Goal: Entertainment & Leisure: Consume media (video, audio)

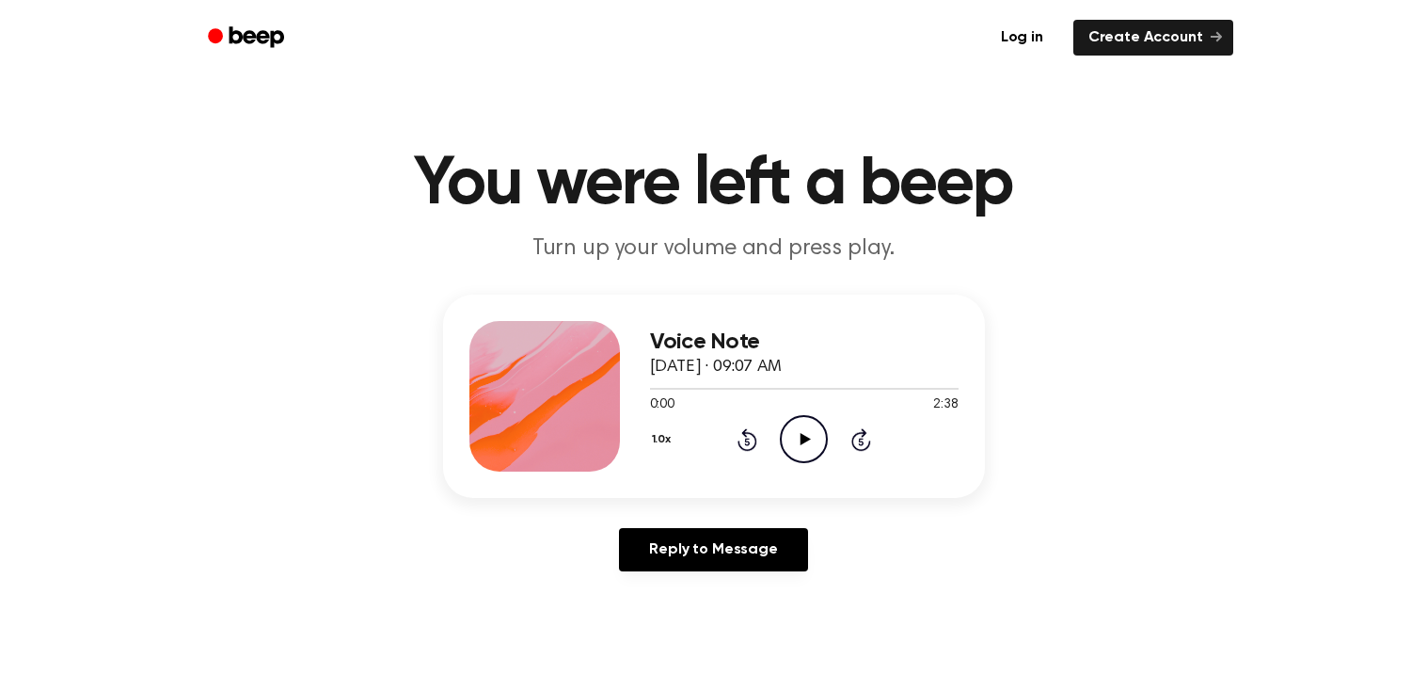
click at [809, 423] on icon "Play Audio" at bounding box center [804, 439] width 48 height 48
click at [809, 423] on icon "Pause Audio" at bounding box center [804, 439] width 48 height 48
click at [809, 423] on icon "Play Audio" at bounding box center [804, 439] width 48 height 48
click at [809, 423] on icon "Pause Audio" at bounding box center [804, 439] width 48 height 48
click at [809, 423] on icon "Play Audio" at bounding box center [804, 439] width 48 height 48
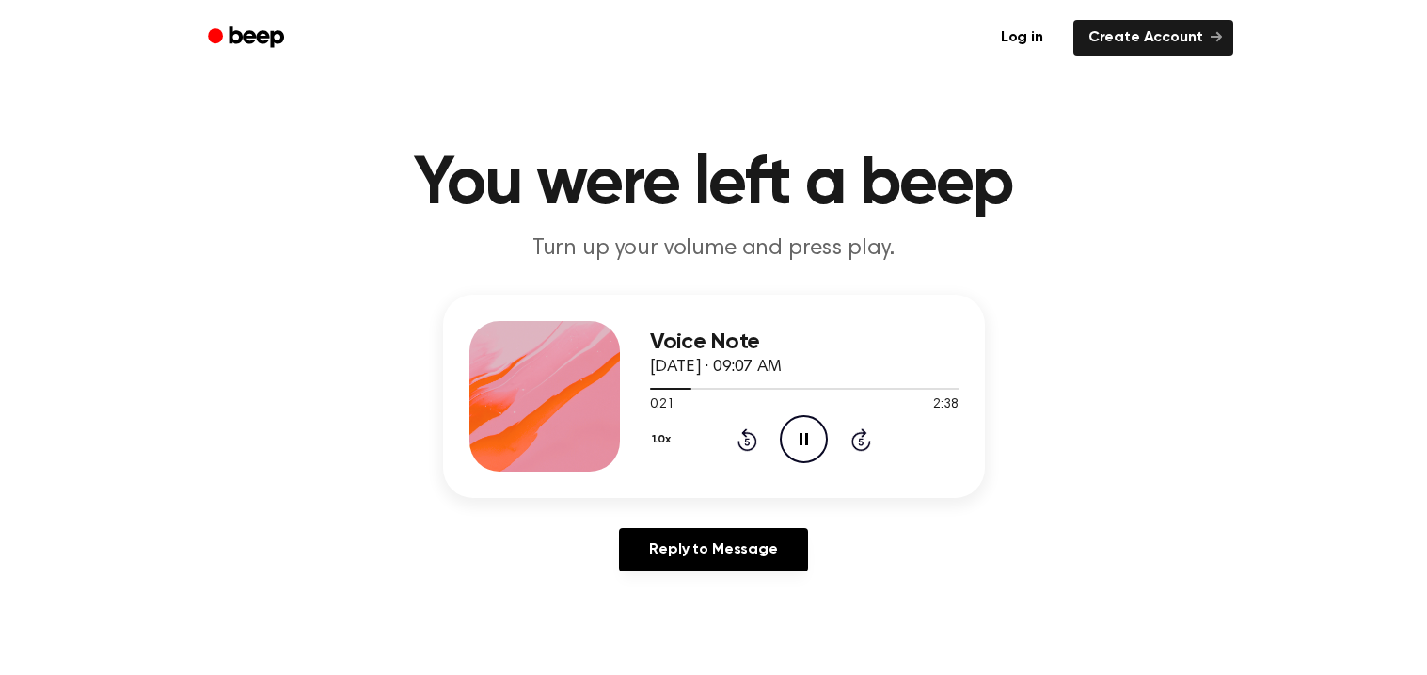
click at [809, 423] on icon "Pause Audio" at bounding box center [804, 439] width 48 height 48
click at [809, 423] on icon "Play Audio" at bounding box center [804, 439] width 48 height 48
click at [809, 423] on icon "Pause Audio" at bounding box center [804, 439] width 48 height 48
click at [809, 423] on icon "Play Audio" at bounding box center [804, 439] width 48 height 48
click at [809, 423] on icon "Pause Audio" at bounding box center [804, 439] width 48 height 48
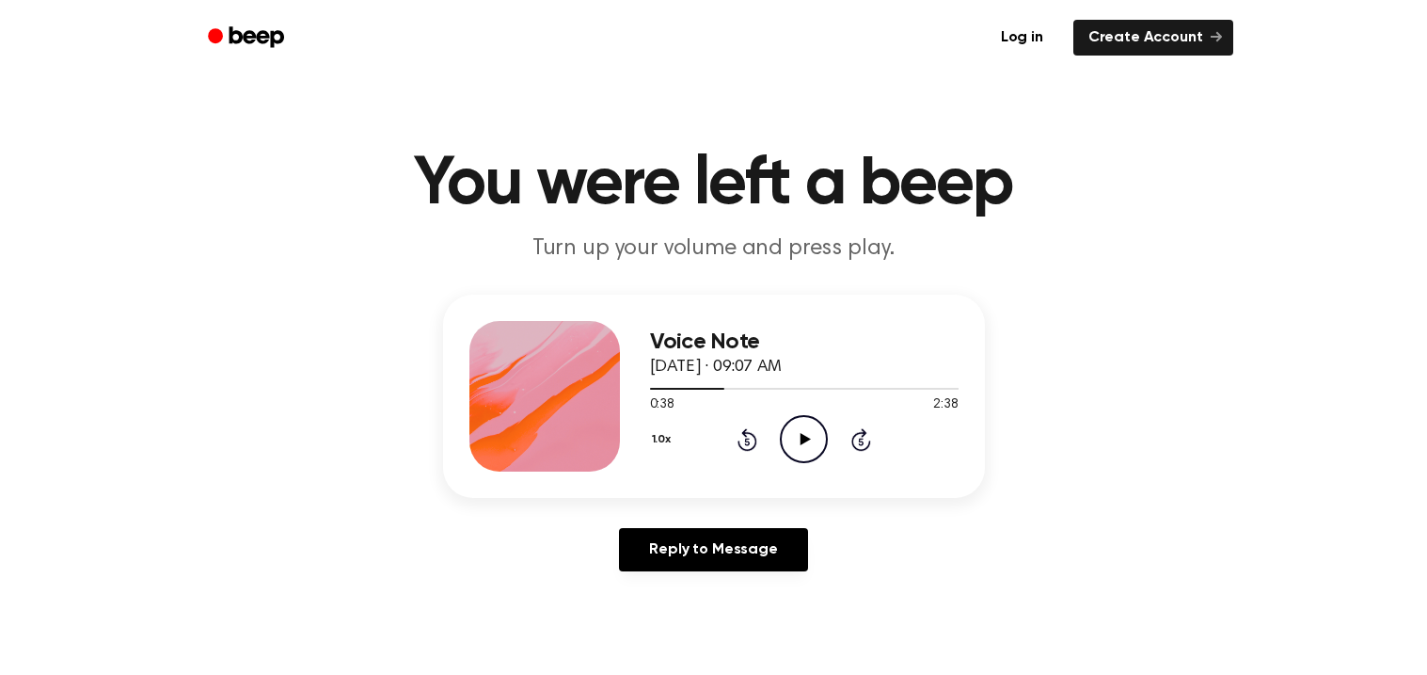
click at [809, 423] on icon "Play Audio" at bounding box center [804, 439] width 48 height 48
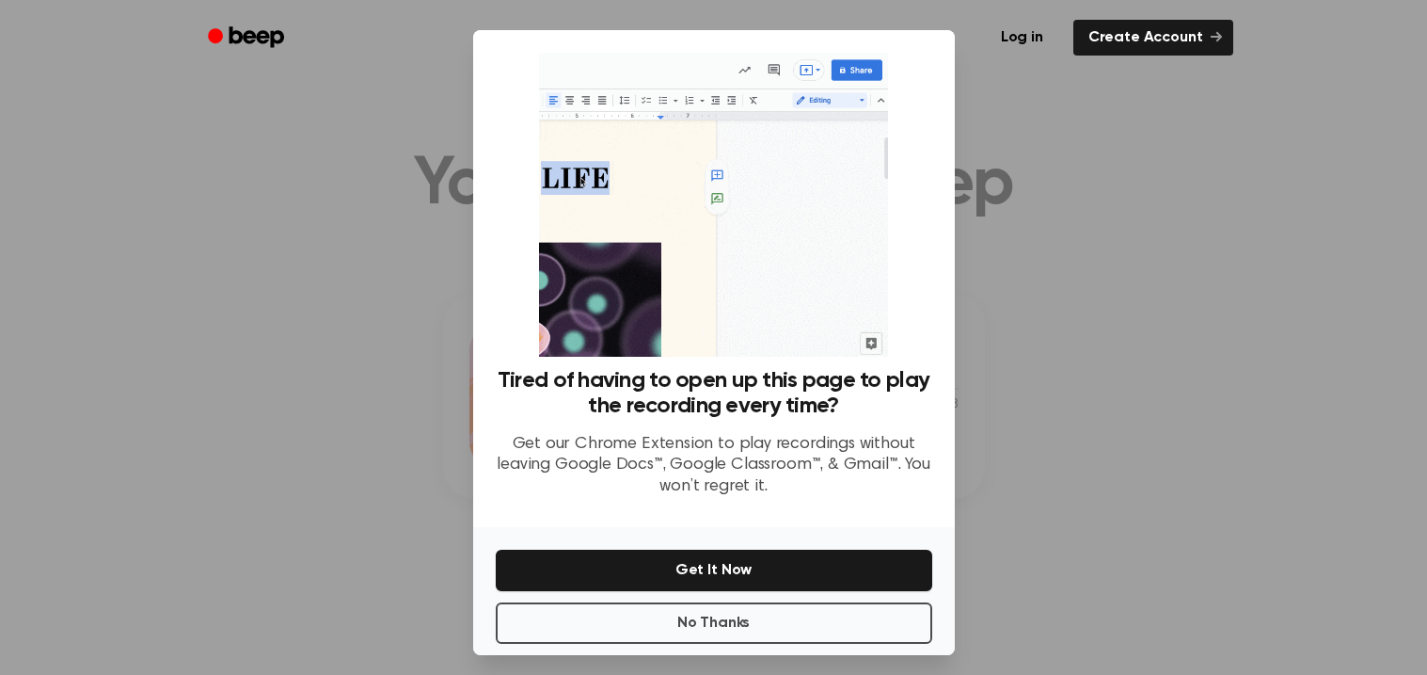
click at [809, 423] on div "Tired of having to open up this page to play the recording every time? Get our …" at bounding box center [714, 440] width 437 height 145
click at [515, 617] on button "No Thanks" at bounding box center [714, 622] width 437 height 41
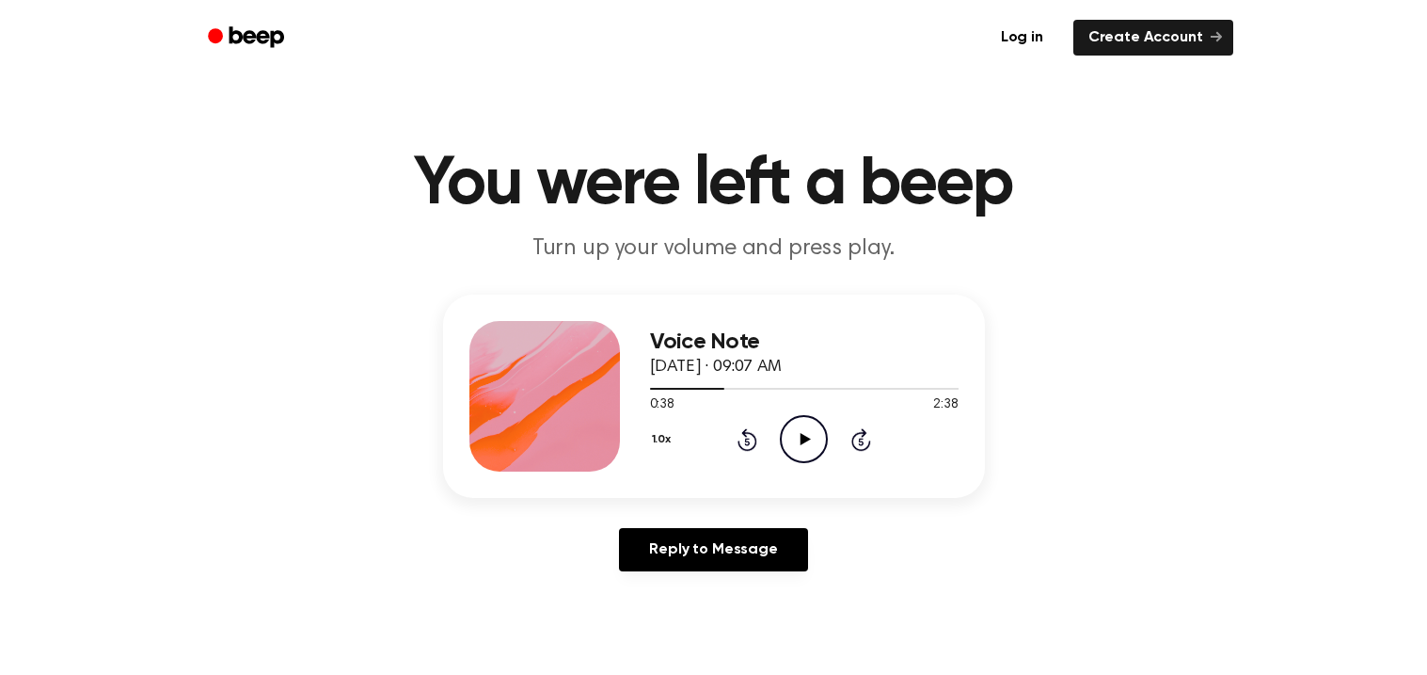
click at [814, 446] on icon "Play Audio" at bounding box center [804, 439] width 48 height 48
click at [739, 434] on icon "Rewind 5 seconds" at bounding box center [747, 439] width 21 height 24
click at [741, 434] on icon "Rewind 5 seconds" at bounding box center [747, 439] width 21 height 24
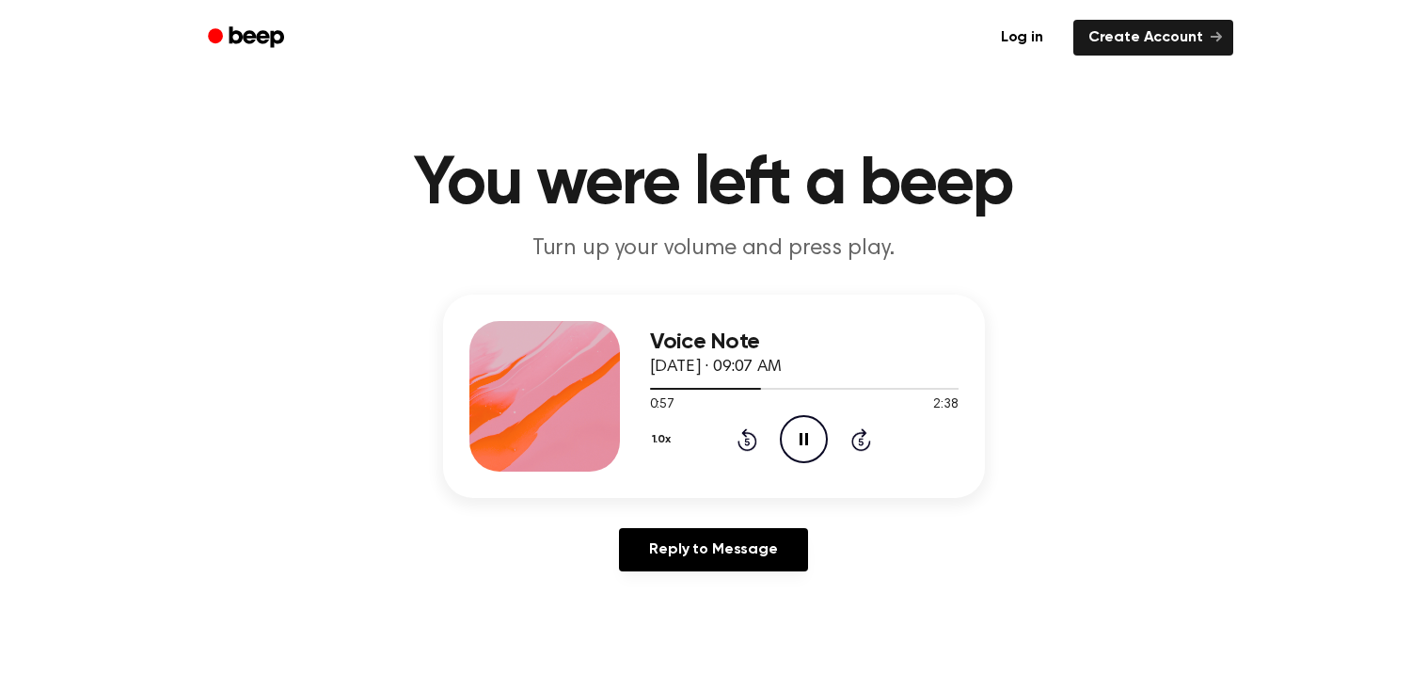
click at [816, 434] on icon "Pause Audio" at bounding box center [804, 439] width 48 height 48
click at [816, 434] on icon "Play Audio" at bounding box center [804, 439] width 48 height 48
click at [816, 434] on icon "Pause Audio" at bounding box center [804, 439] width 48 height 48
click at [816, 434] on icon "Play Audio" at bounding box center [804, 439] width 48 height 48
click at [690, 652] on main "You were left a beep Turn up your volume and press play. Voice Note [DATE] · 09…" at bounding box center [713, 580] width 1427 height 1160
